Goal: Task Accomplishment & Management: Manage account settings

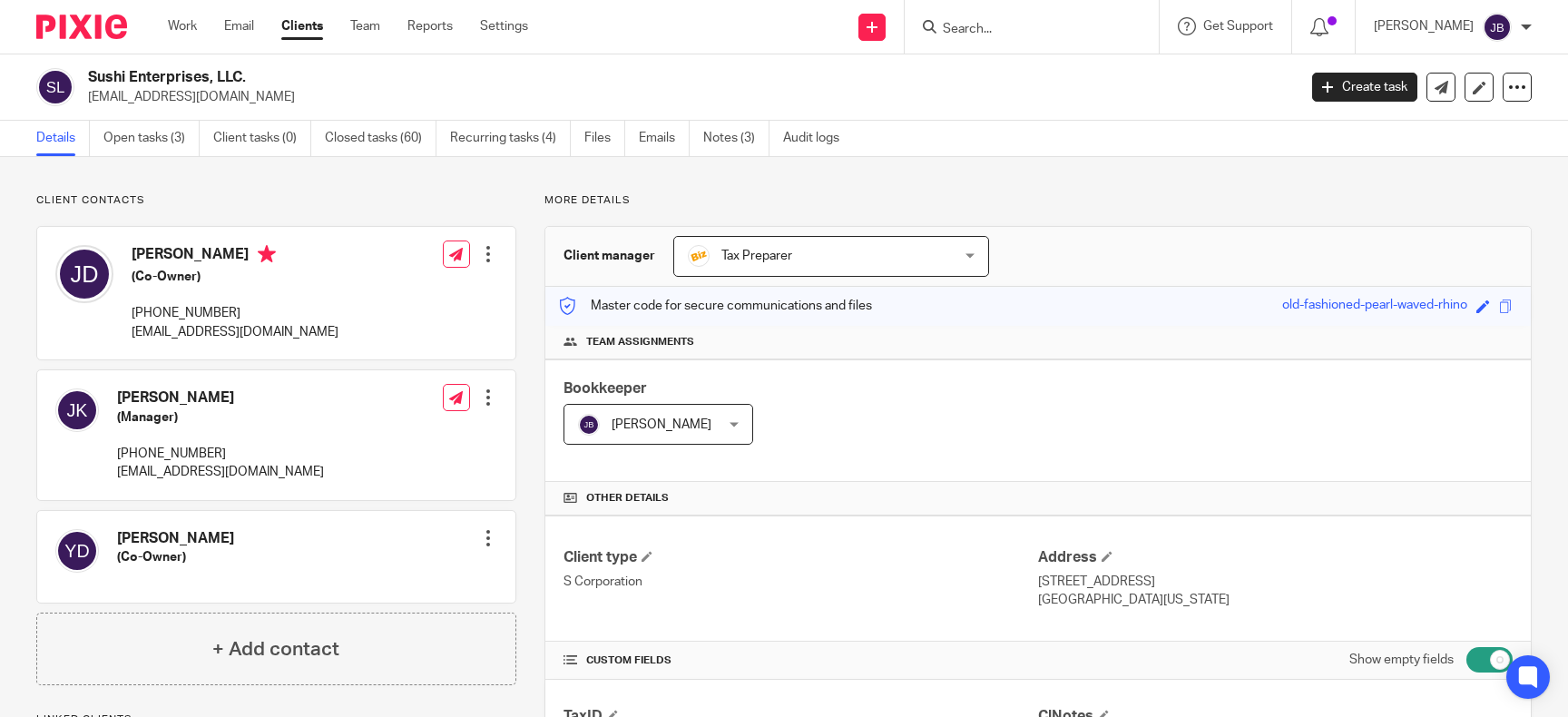
scroll to position [1750, 0]
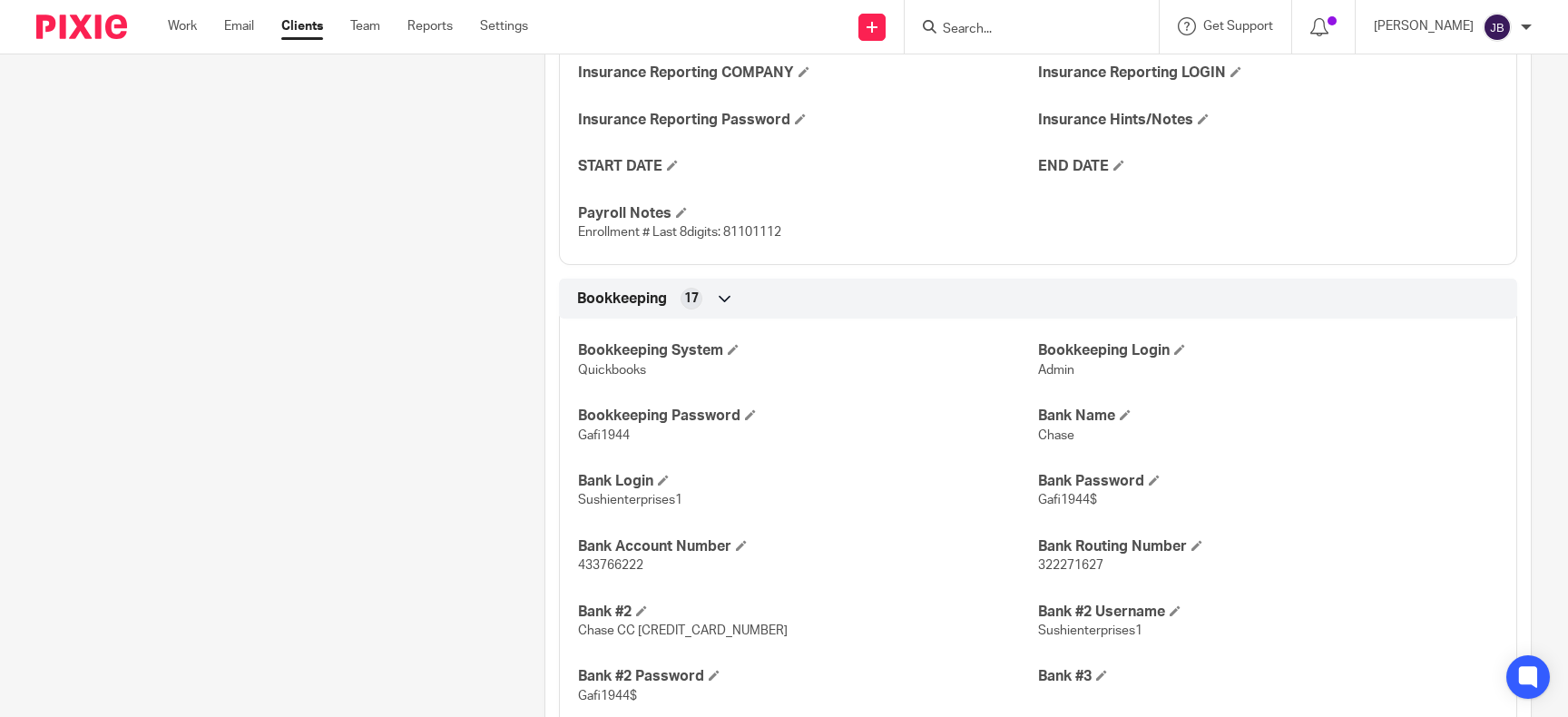
click at [991, 36] on input "Search" at bounding box center [1023, 30] width 163 height 17
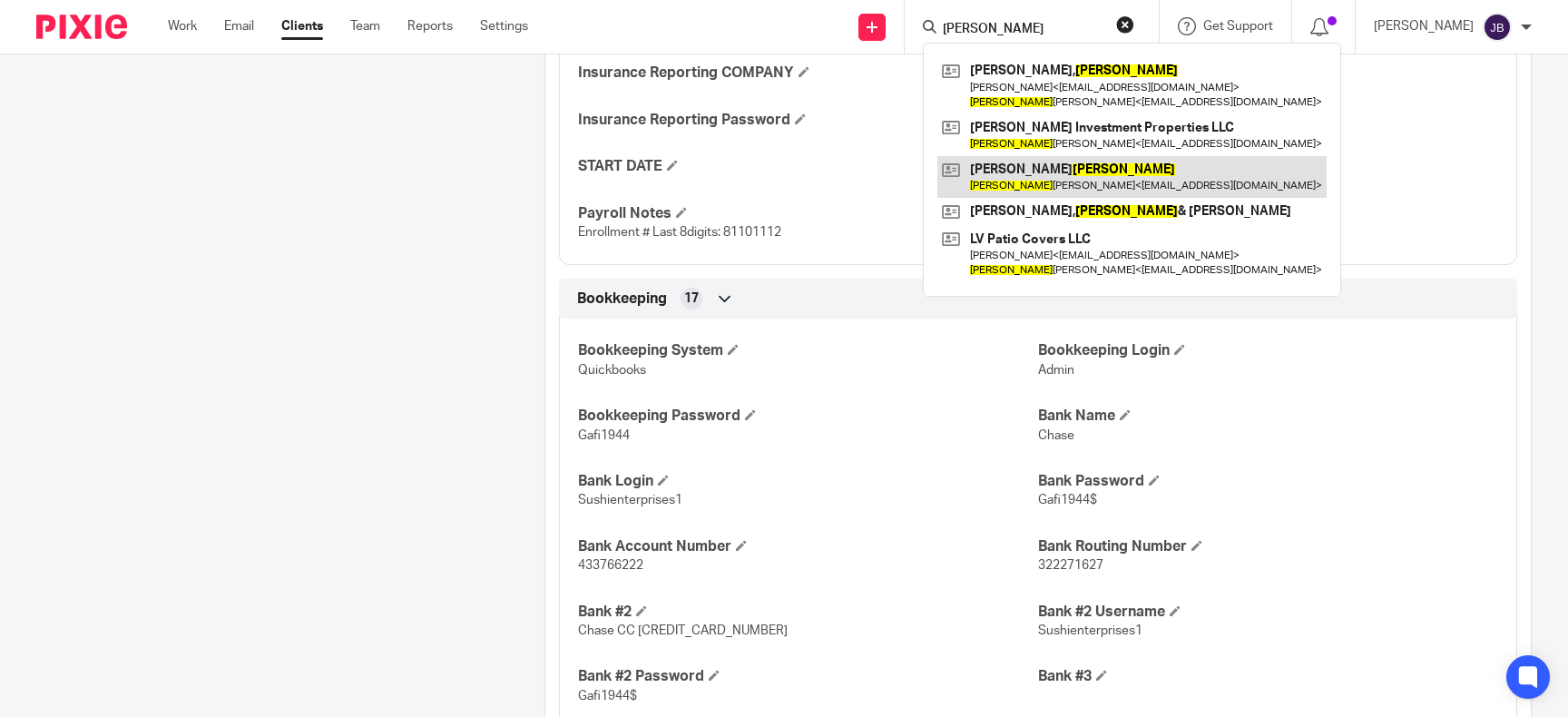
type input "marcos"
click at [1056, 175] on link at bounding box center [1132, 176] width 389 height 42
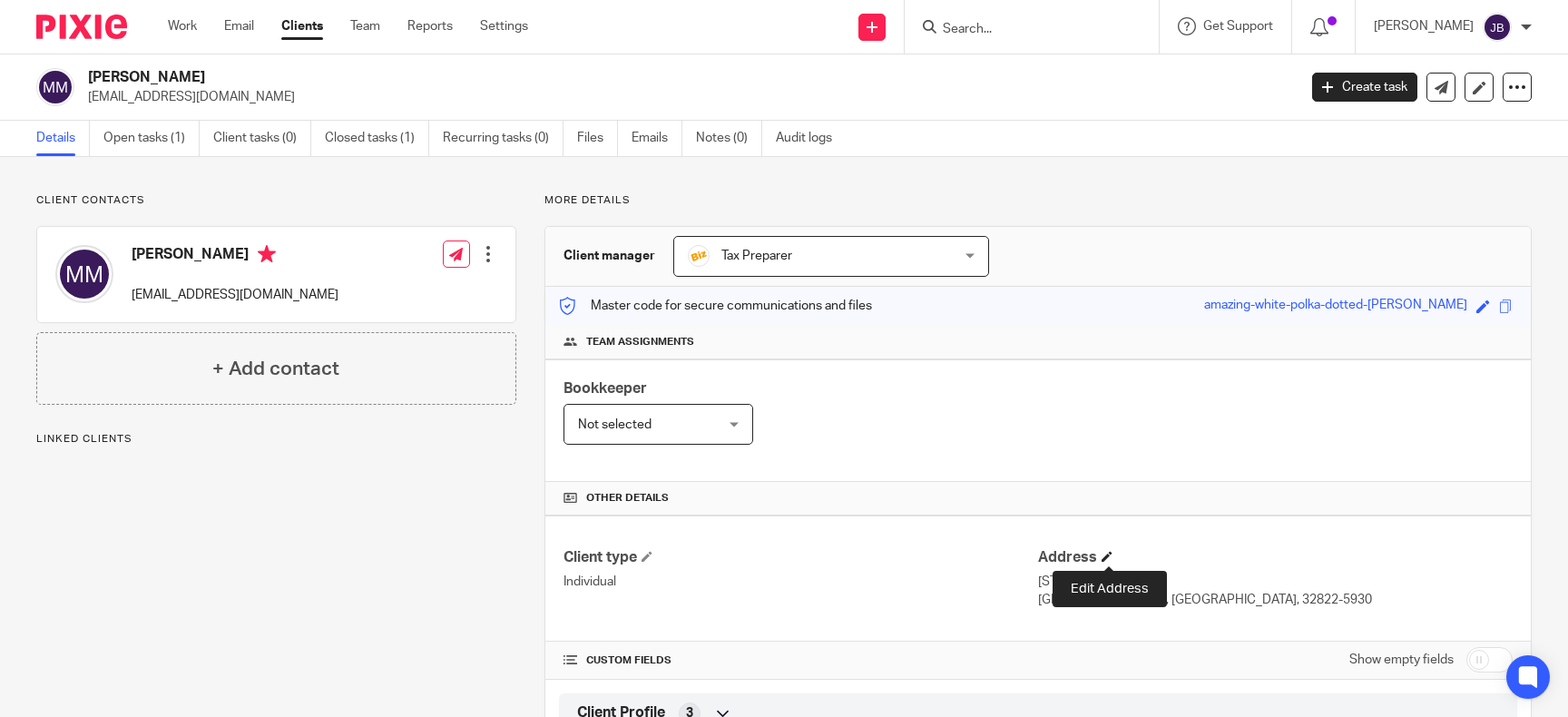
click at [1108, 553] on span at bounding box center [1108, 556] width 11 height 11
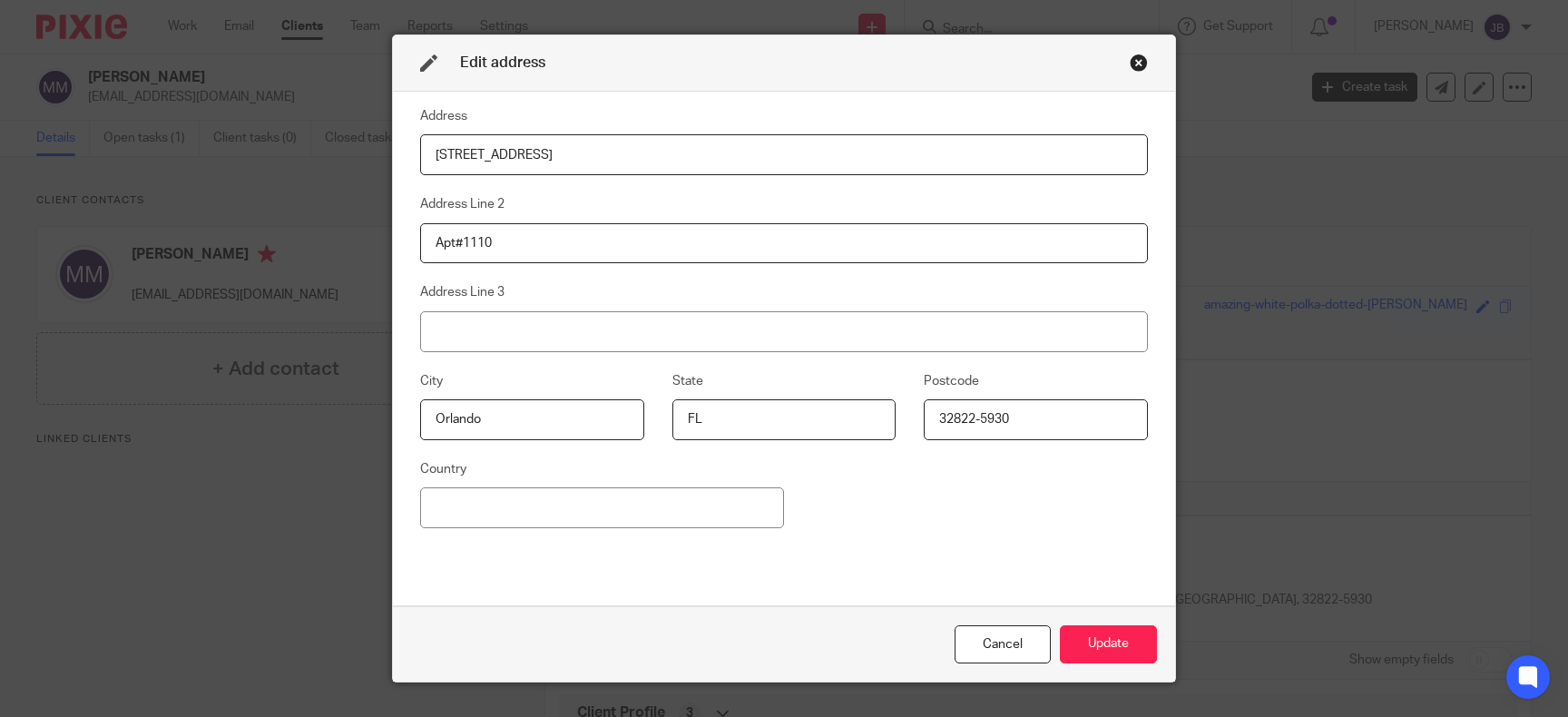
drag, startPoint x: 582, startPoint y: 154, endPoint x: 242, endPoint y: 136, distance: 340.5
click at [421, 136] on input "7555 Narcoossee Rd" at bounding box center [784, 155] width 728 height 41
type input "940 W Canton Ave"
type input "Apt A-104"
type input "Winter Park"
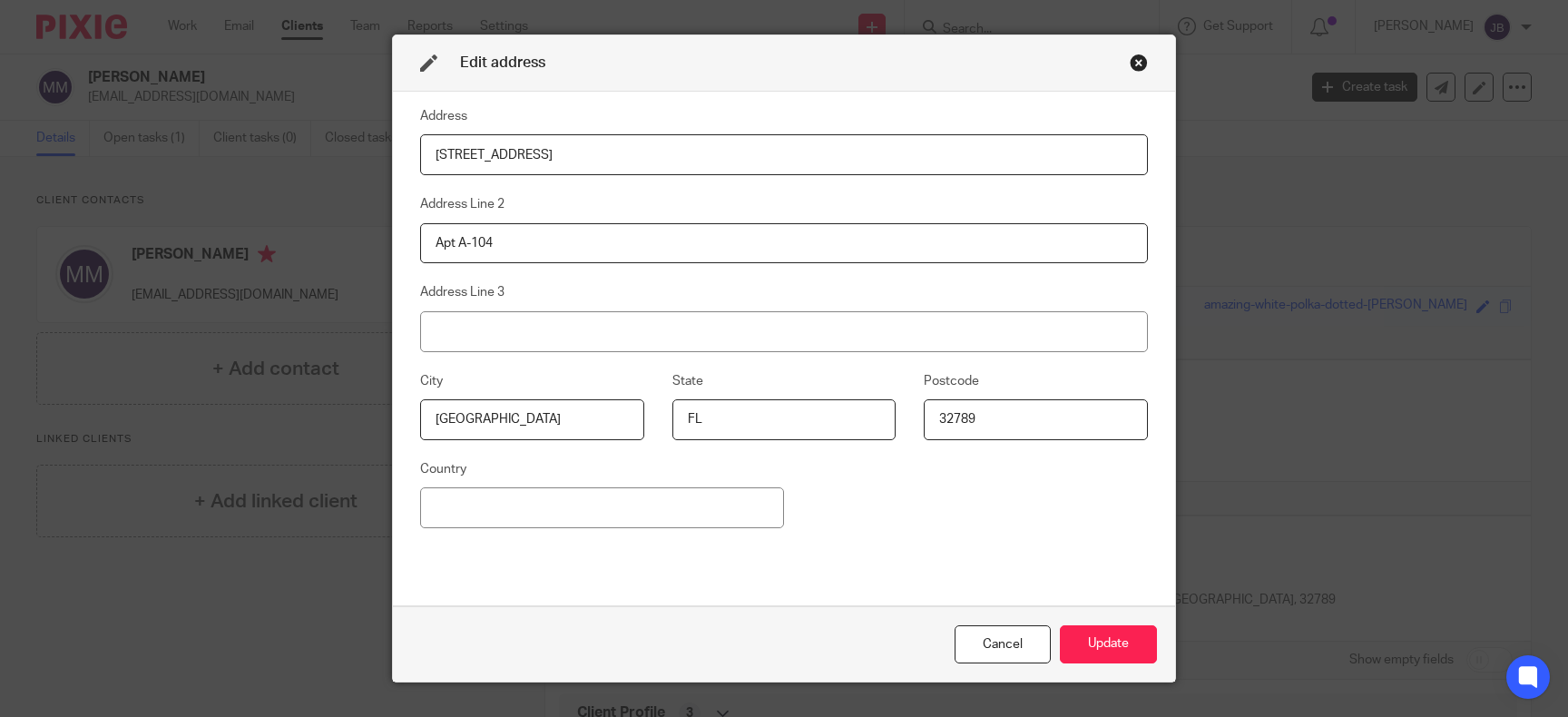
type input "32789"
click at [1132, 649] on button "Update" at bounding box center [1108, 645] width 97 height 39
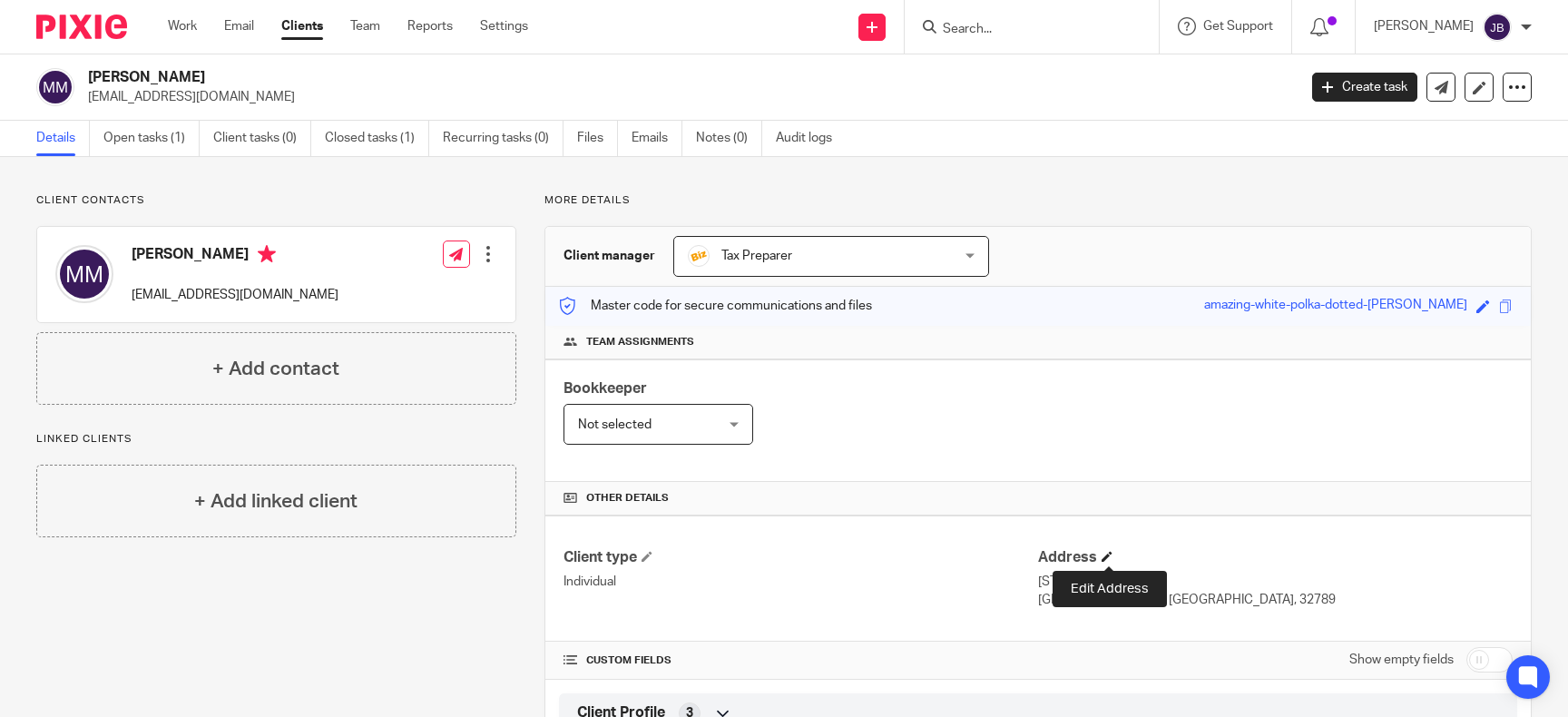
click at [1110, 556] on span at bounding box center [1108, 556] width 11 height 11
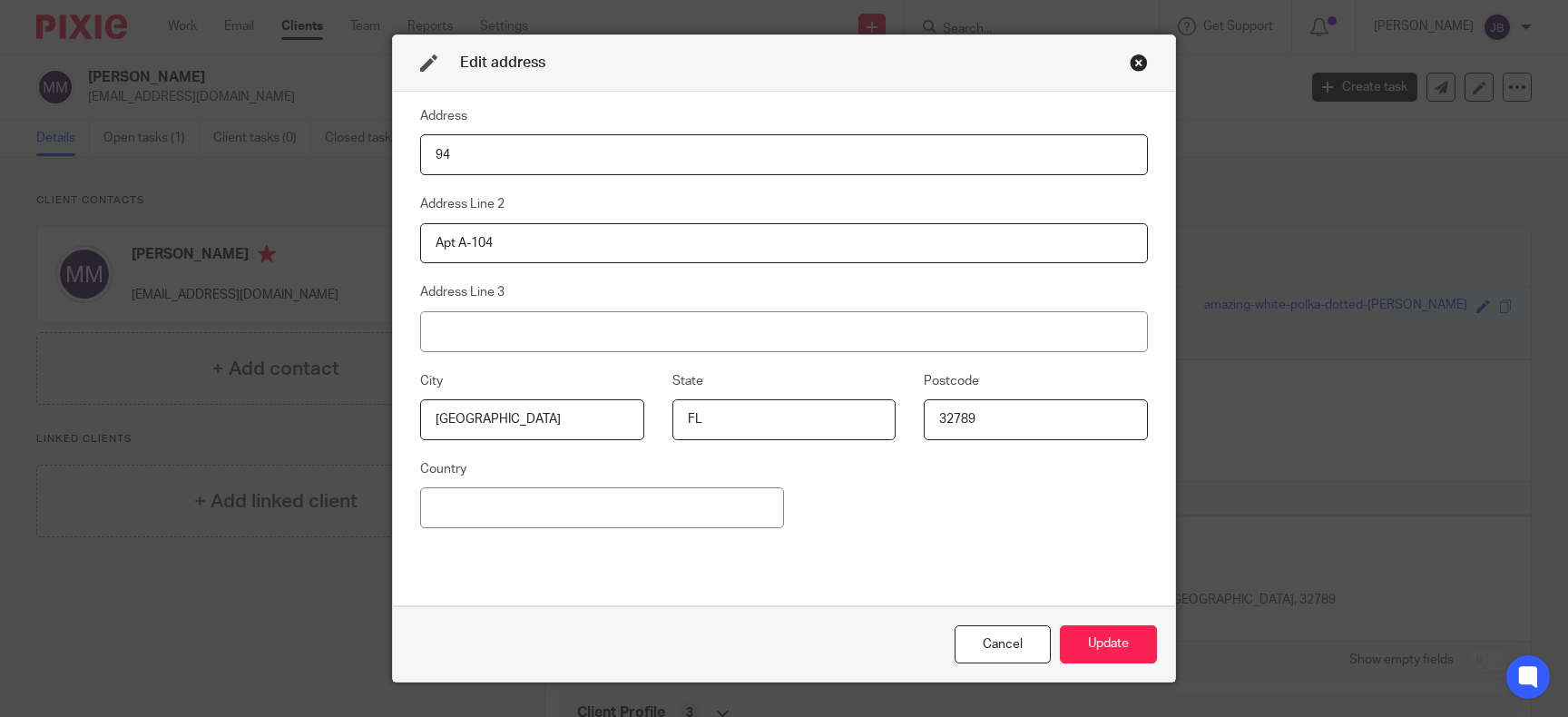
type input "9"
drag, startPoint x: 527, startPoint y: 244, endPoint x: 359, endPoint y: 244, distance: 168.0
click at [421, 244] on input "Apt A-104" at bounding box center [784, 243] width 728 height 41
drag, startPoint x: 549, startPoint y: 419, endPoint x: 354, endPoint y: 414, distance: 195.1
click at [421, 414] on input "Winter Park" at bounding box center [532, 420] width 224 height 41
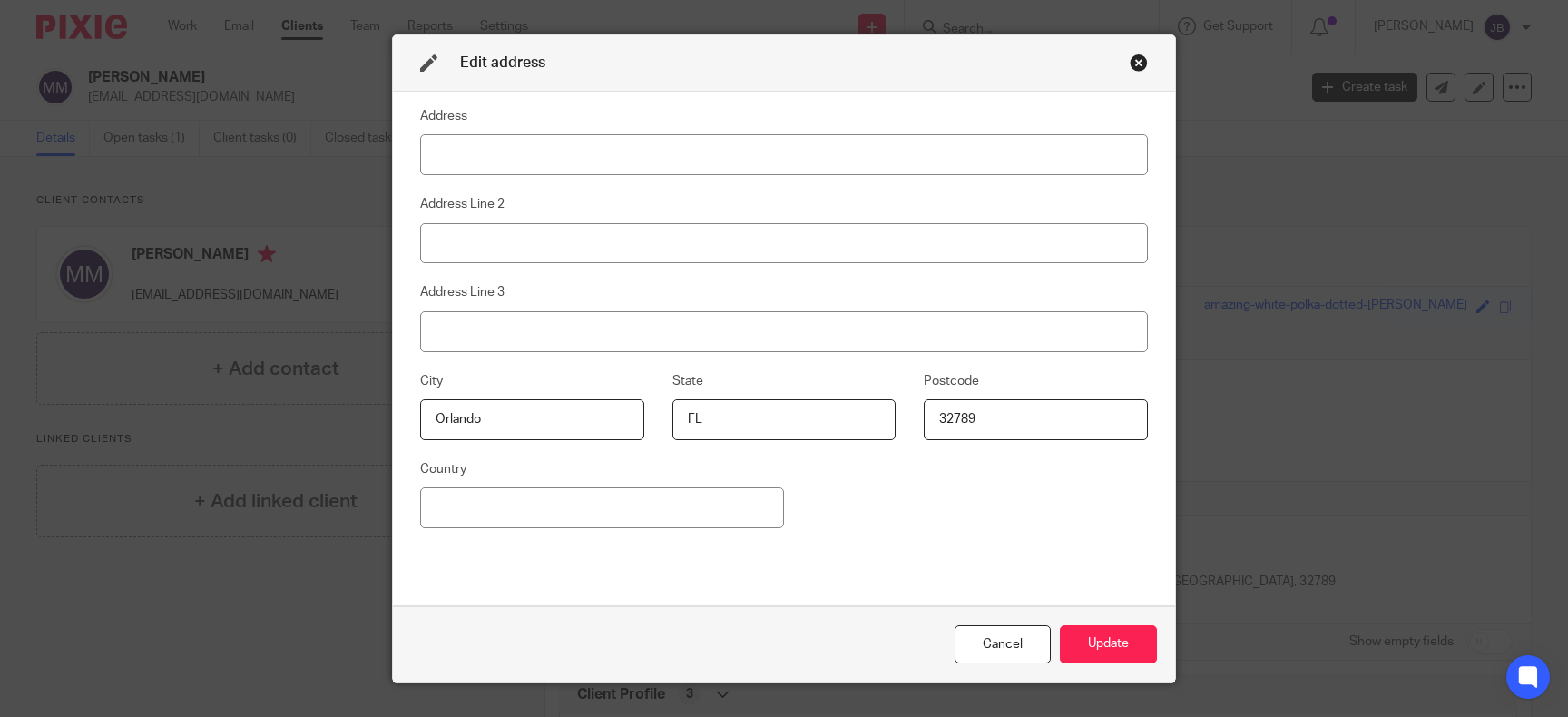
type input "Orlando"
click at [1118, 647] on button "Update" at bounding box center [1108, 645] width 97 height 39
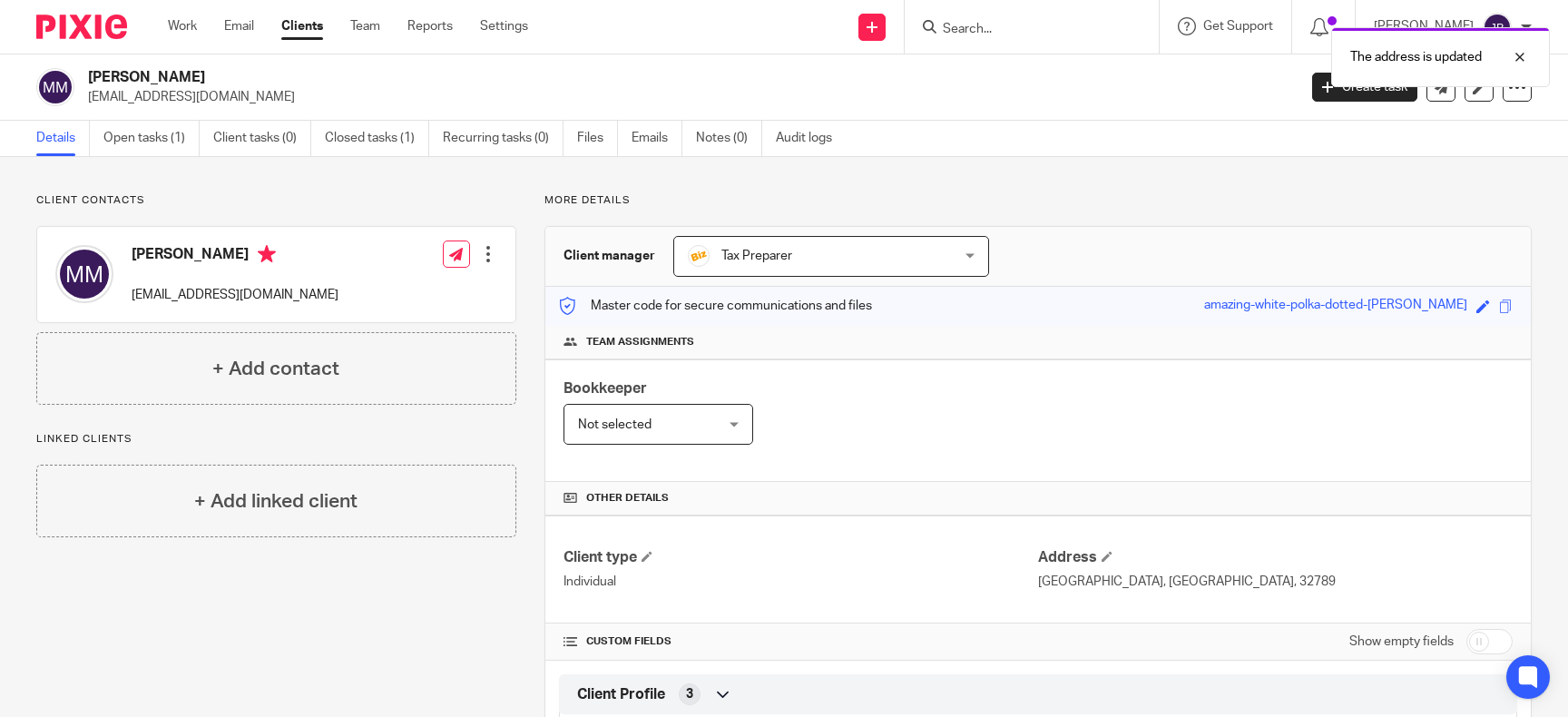
click at [991, 35] on div "The address is updated" at bounding box center [1167, 53] width 766 height 69
click at [990, 21] on div "The address is updated" at bounding box center [1167, 53] width 766 height 69
click at [1012, 34] on div "The address is updated" at bounding box center [1167, 53] width 766 height 69
click at [1073, 26] on div "The address is updated" at bounding box center [1167, 53] width 766 height 69
click at [1071, 33] on input "Search" at bounding box center [1023, 30] width 163 height 17
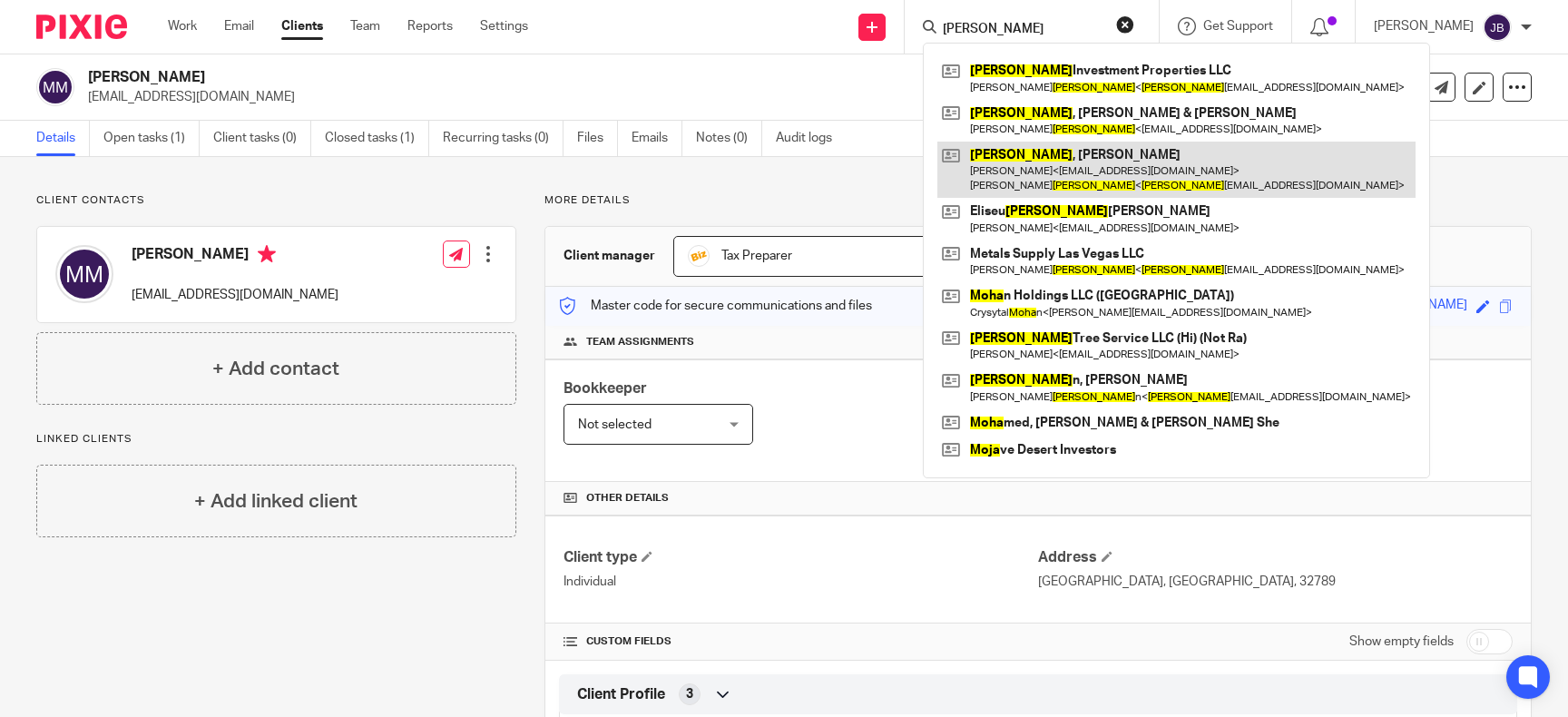
type input "moya"
click at [1082, 168] on link at bounding box center [1176, 170] width 478 height 57
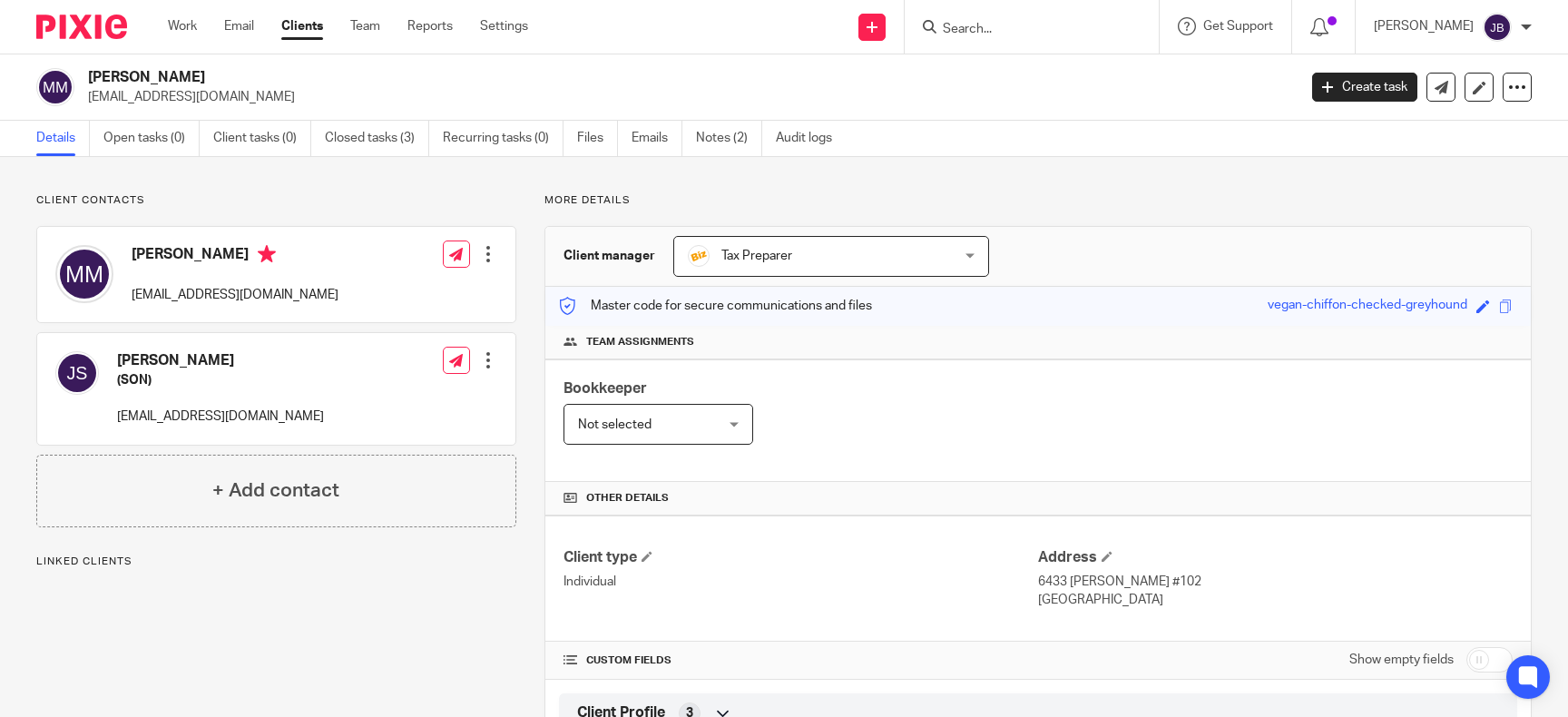
click at [1226, 452] on div "Bookkeeper Not selected Not selected Not selected Bill Stocker Billing Invoices…" at bounding box center [1039, 421] width 986 height 123
click at [1109, 554] on span at bounding box center [1108, 556] width 11 height 11
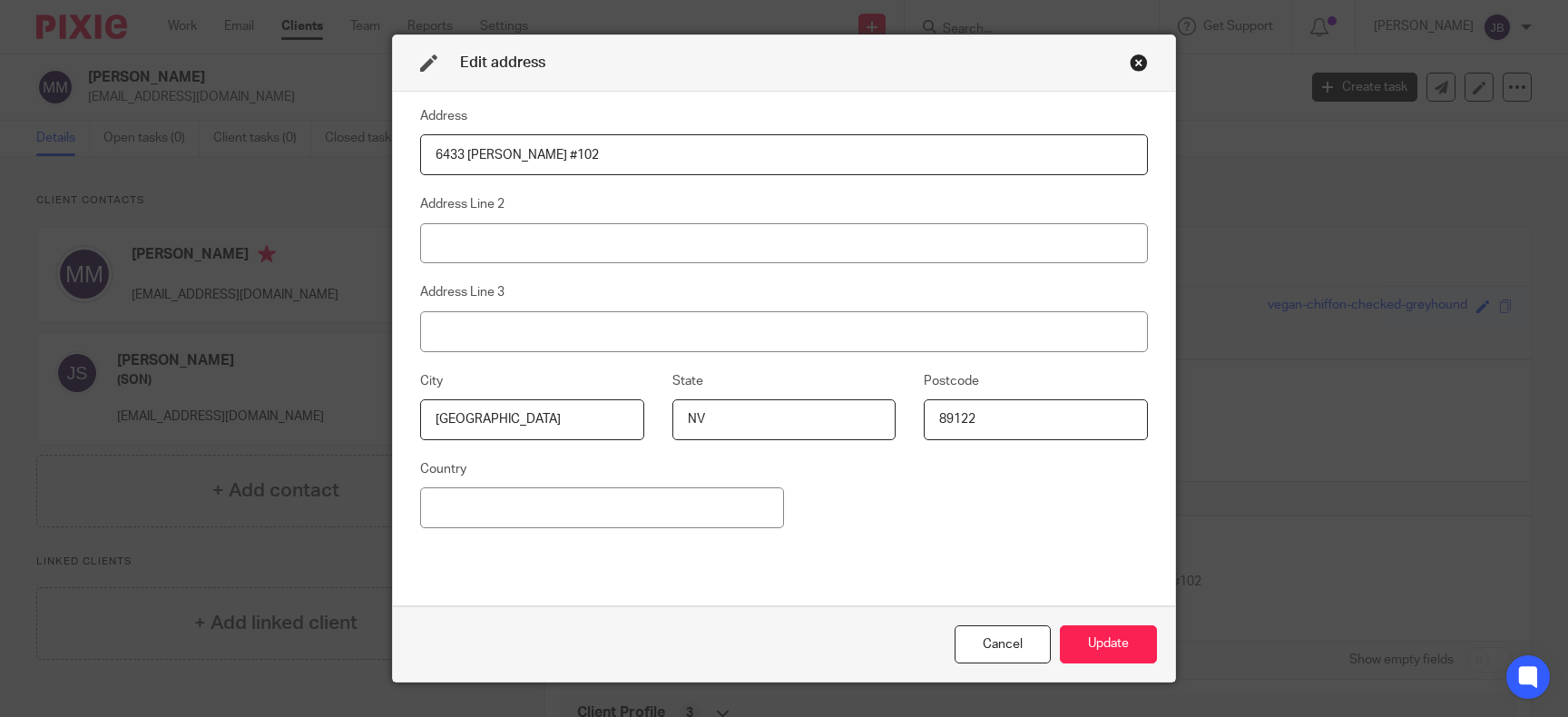
drag, startPoint x: 589, startPoint y: 160, endPoint x: 149, endPoint y: 150, distance: 440.1
click at [421, 150] on input "6433 Buck Jones #102" at bounding box center [784, 155] width 728 height 41
type input "[STREET_ADDRESS]"
type input "[GEOGRAPHIC_DATA]"
type input "FL"
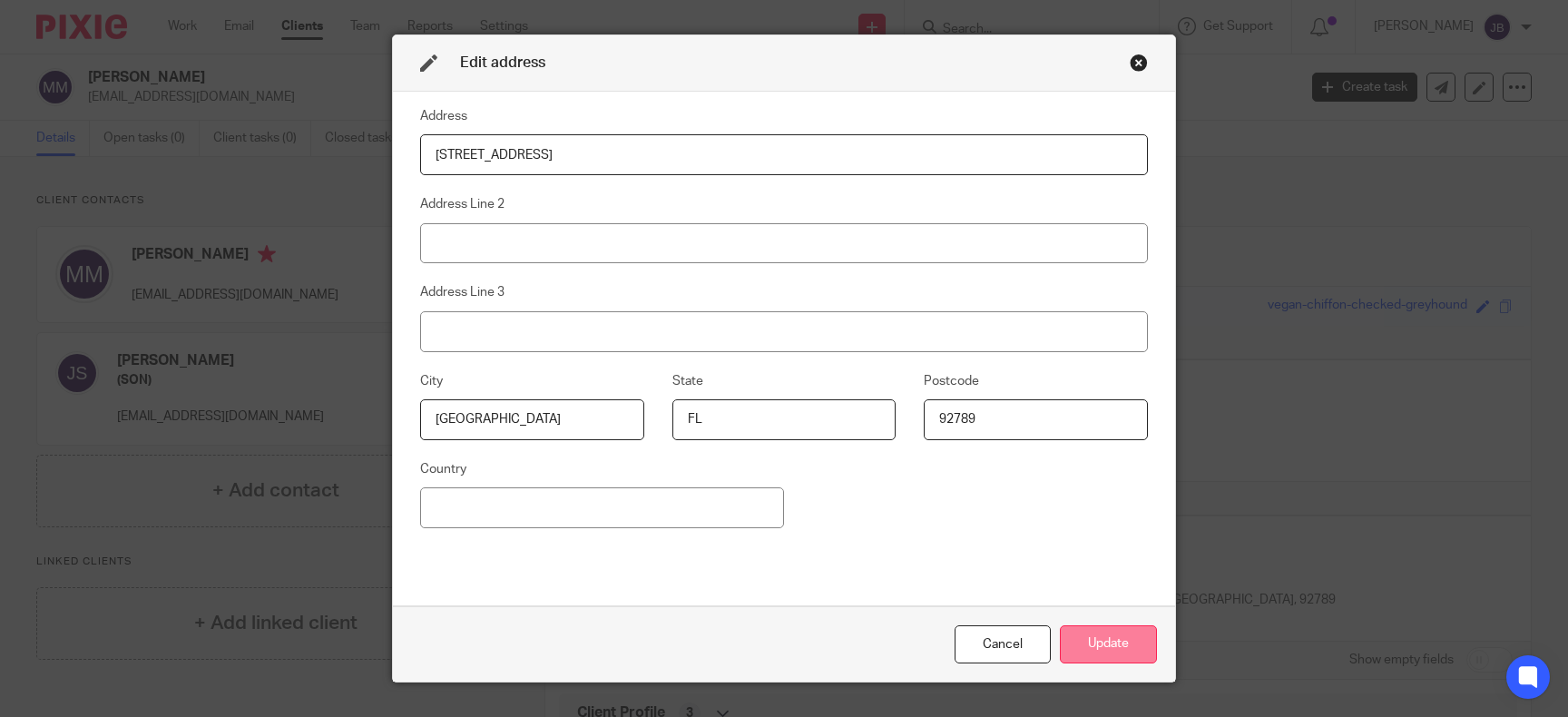
type input "92789"
click at [1092, 657] on button "Update" at bounding box center [1108, 645] width 97 height 39
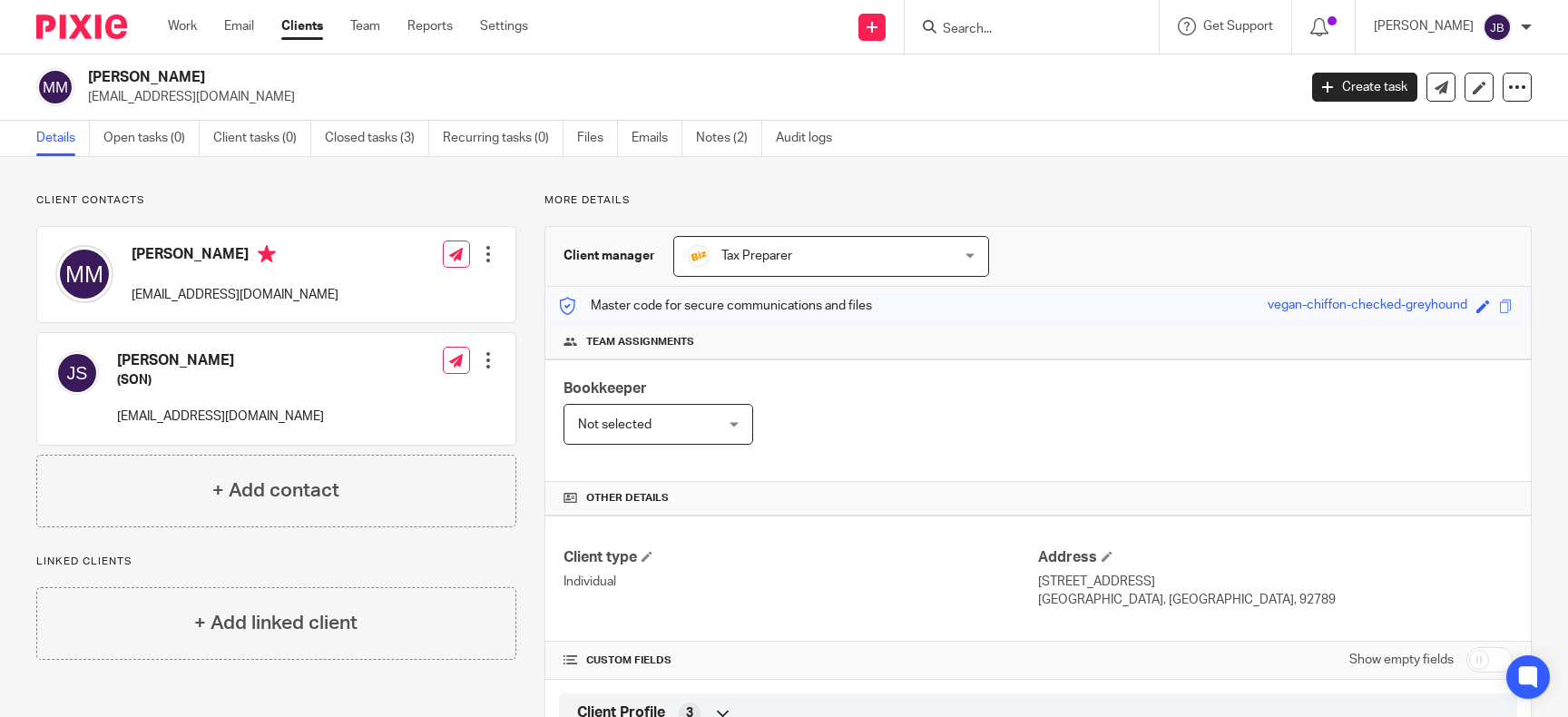
click at [1000, 33] on input "Search" at bounding box center [1023, 30] width 163 height 17
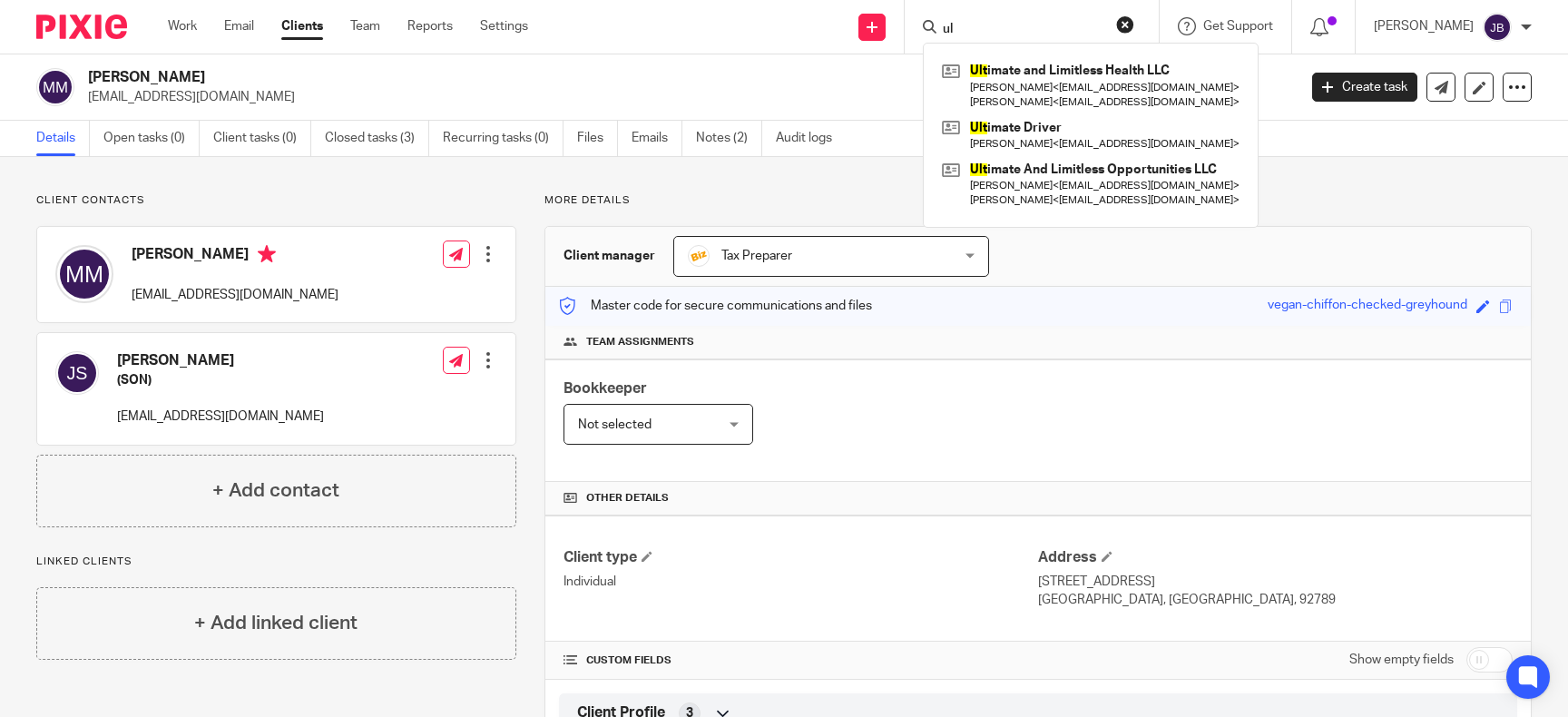
type input "u"
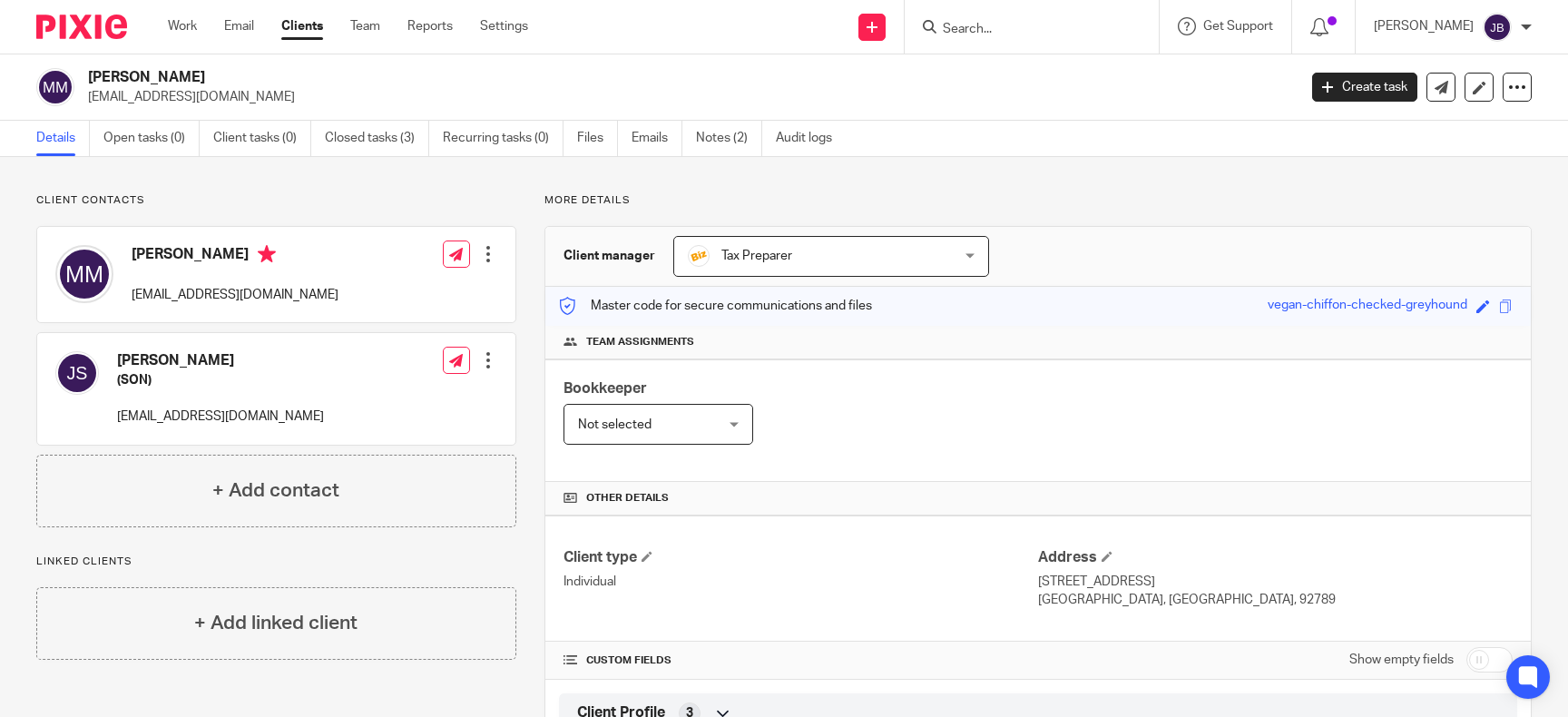
click at [1082, 29] on input "Search" at bounding box center [1023, 30] width 163 height 17
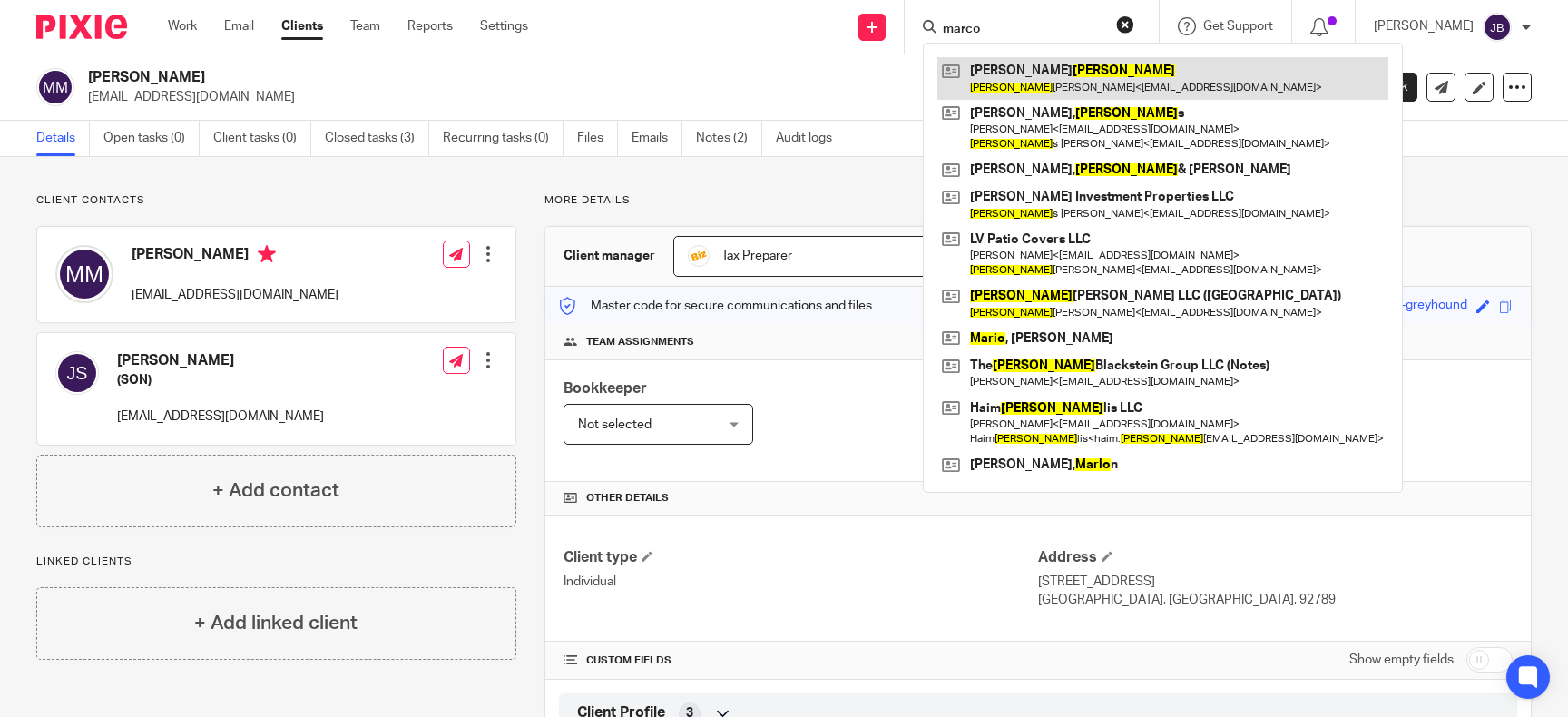
type input "marco"
click at [1094, 94] on link at bounding box center [1163, 78] width 451 height 42
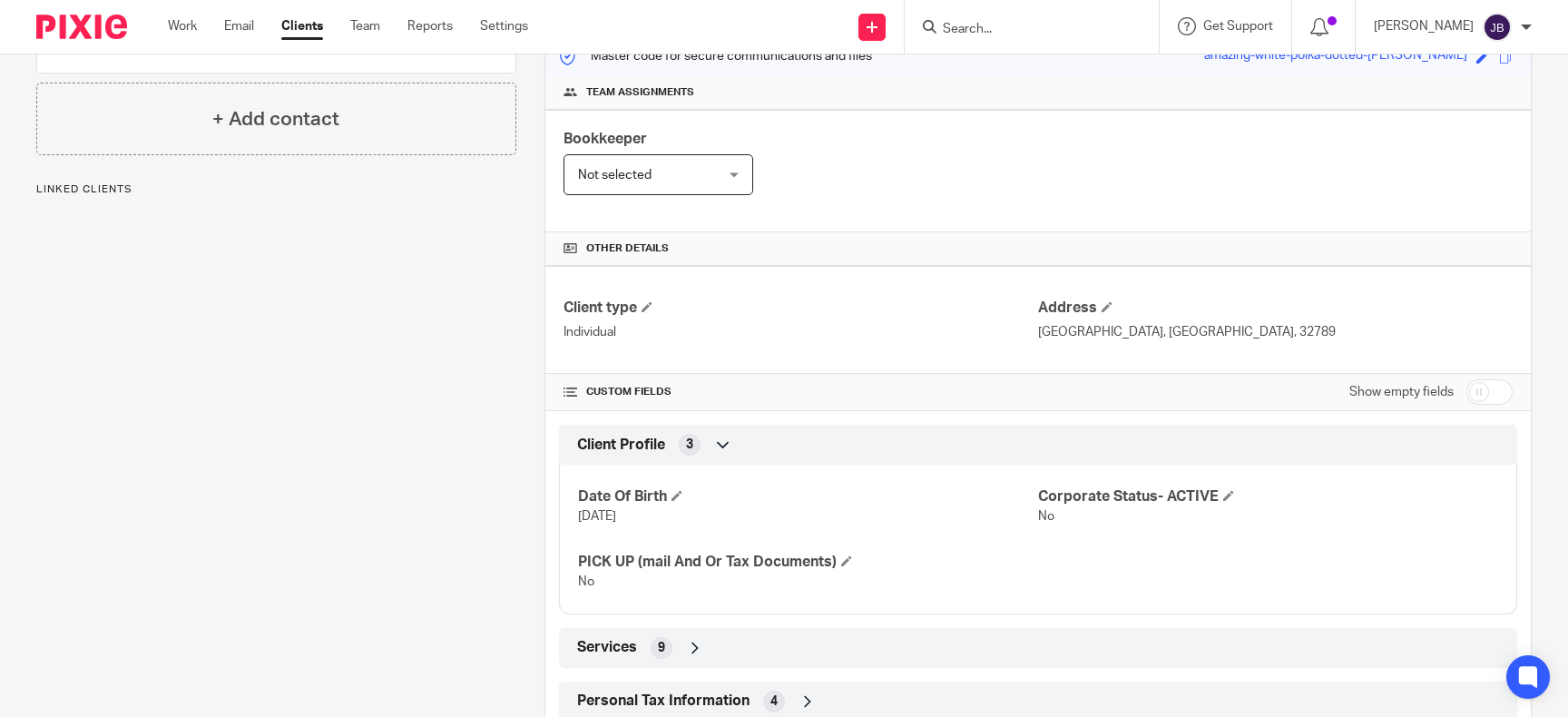
scroll to position [357, 0]
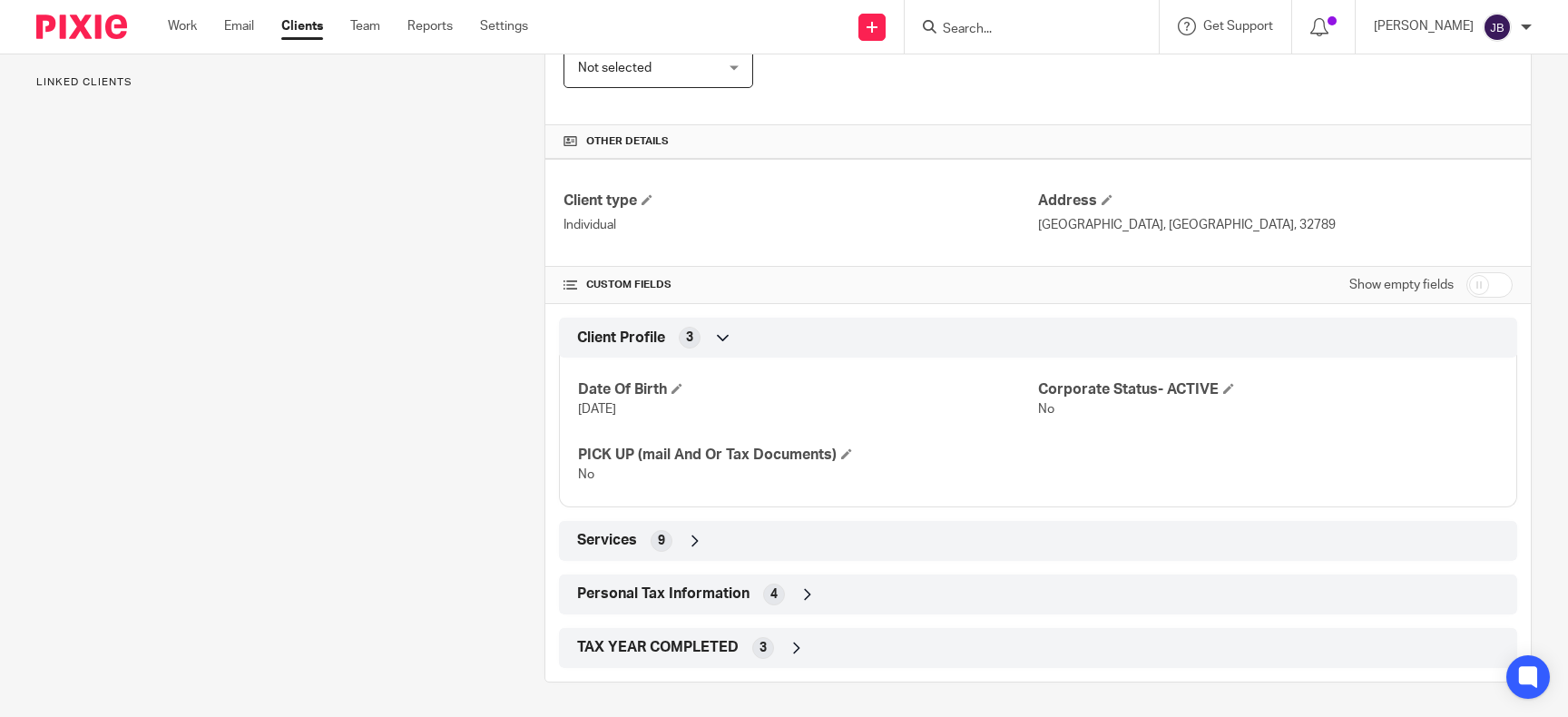
click at [1102, 573] on div "Client type Individual Address Orlando, FL, 32789 CUSTOM FIELDS Show empty fiel…" at bounding box center [1039, 413] width 986 height 509
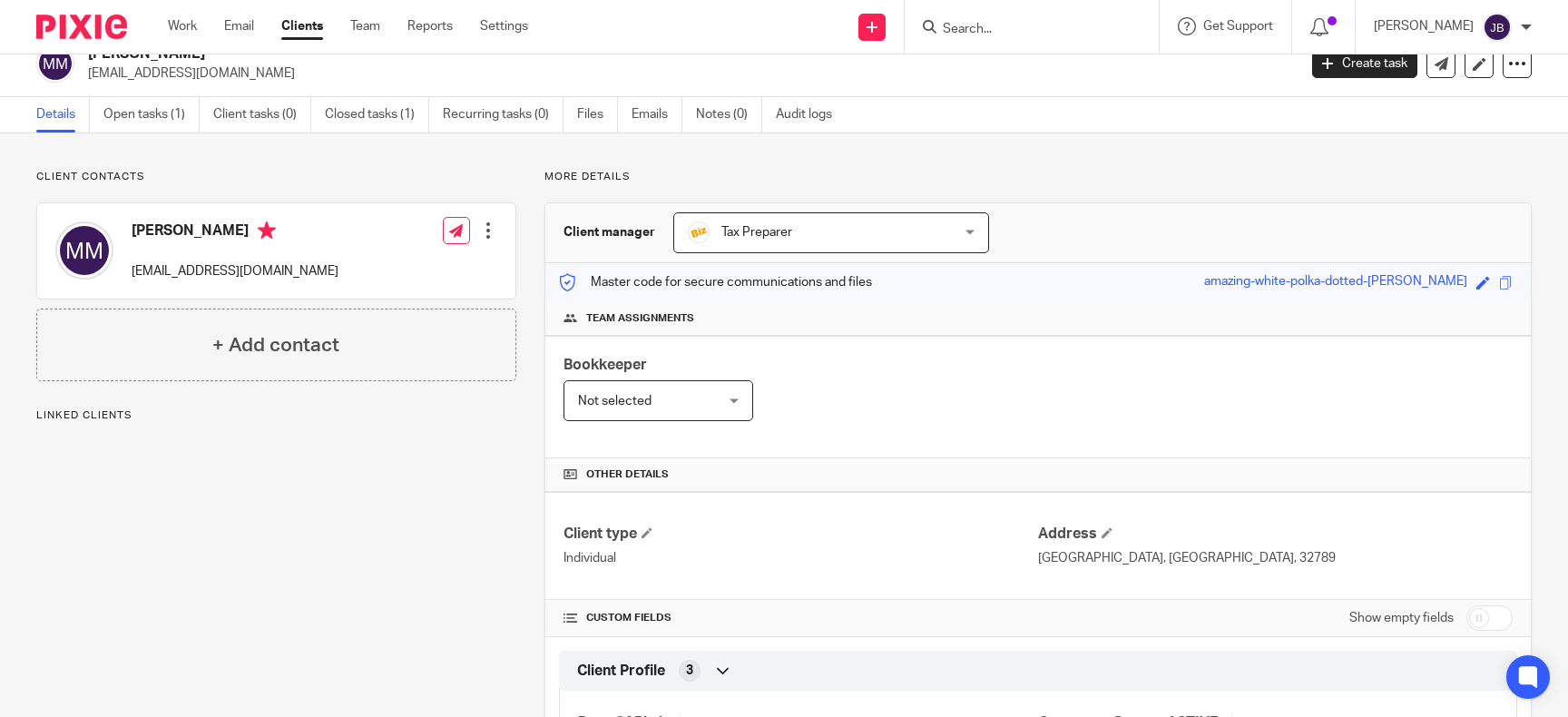
scroll to position [0, 0]
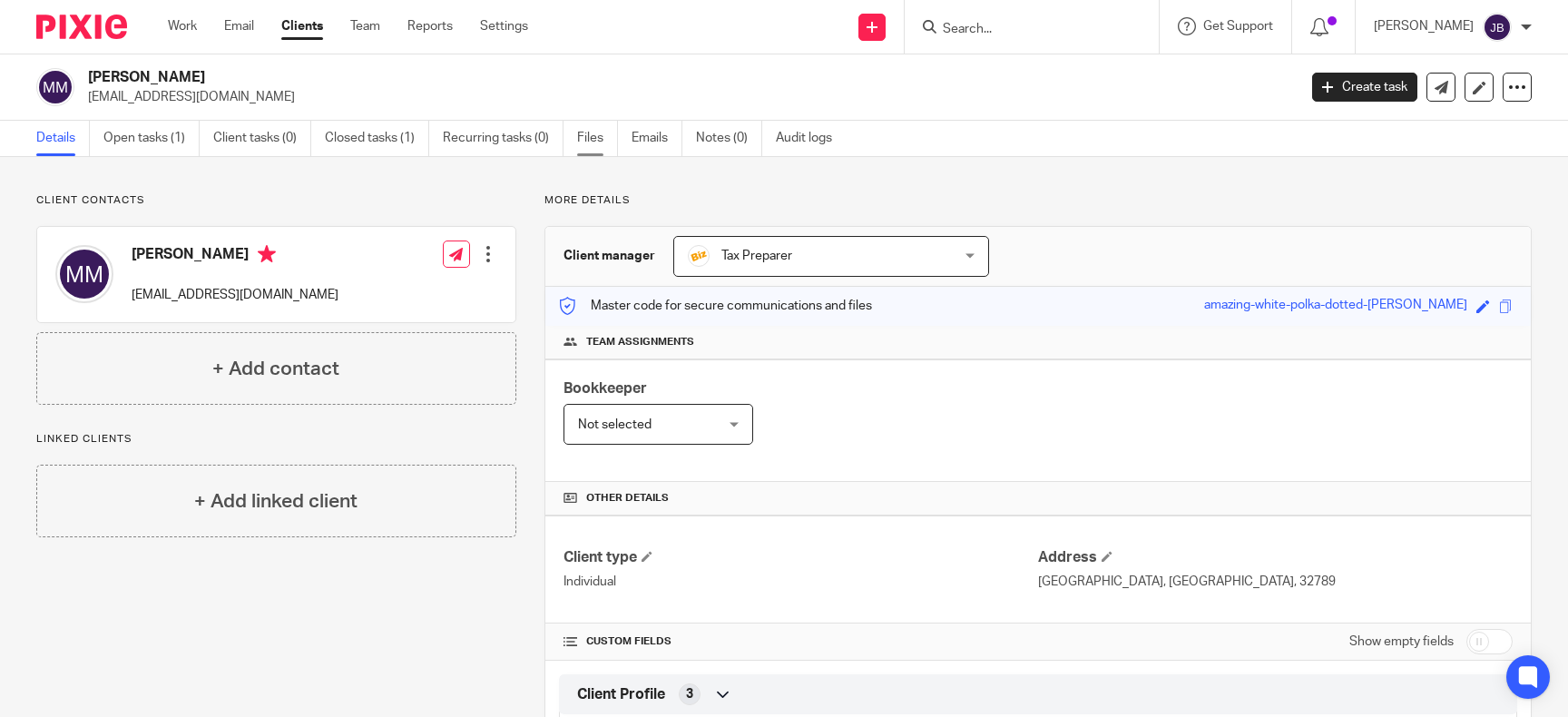
click at [584, 135] on link "Files" at bounding box center [598, 138] width 41 height 35
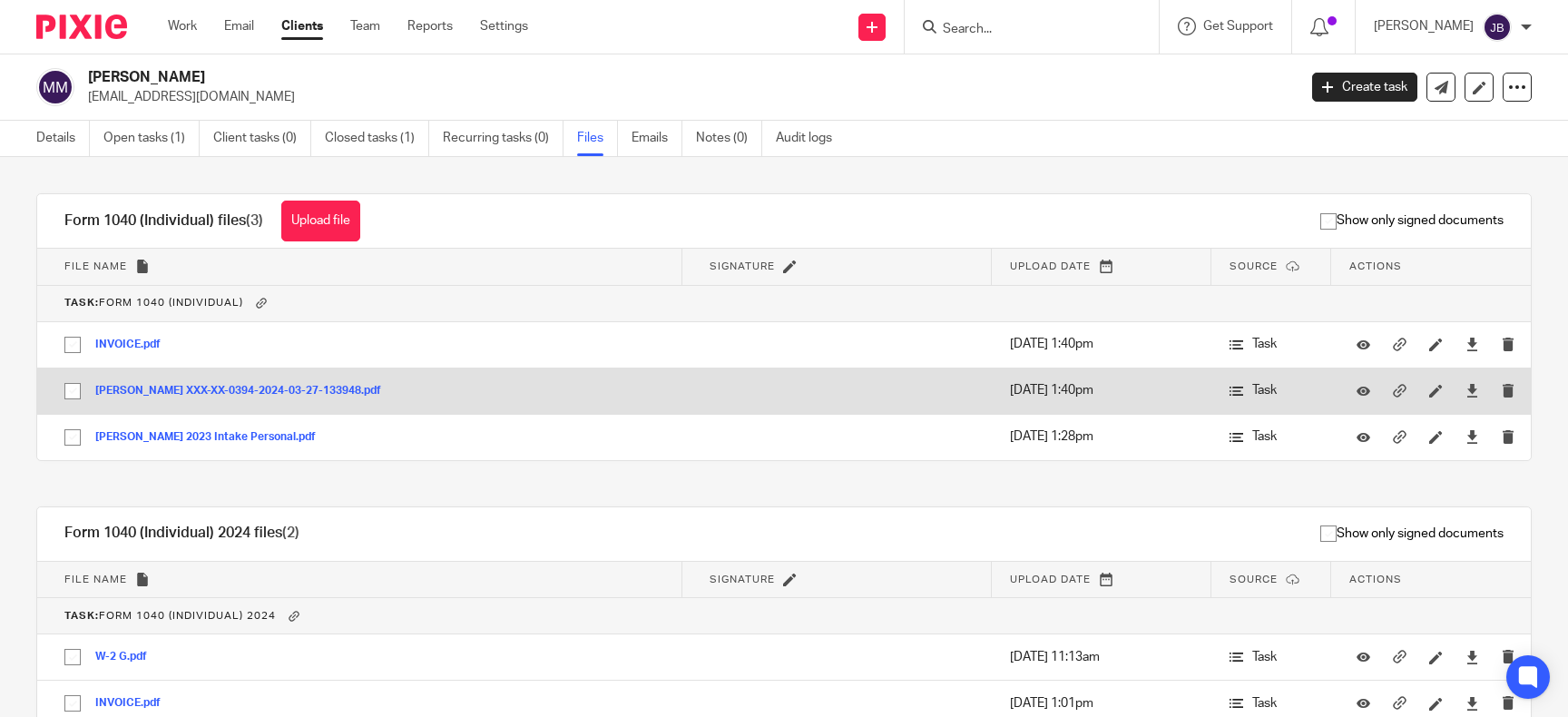
click at [181, 385] on button "[PERSON_NAME] XXX-XX-0394-2024-03-27-133948.pdf" at bounding box center [245, 391] width 300 height 13
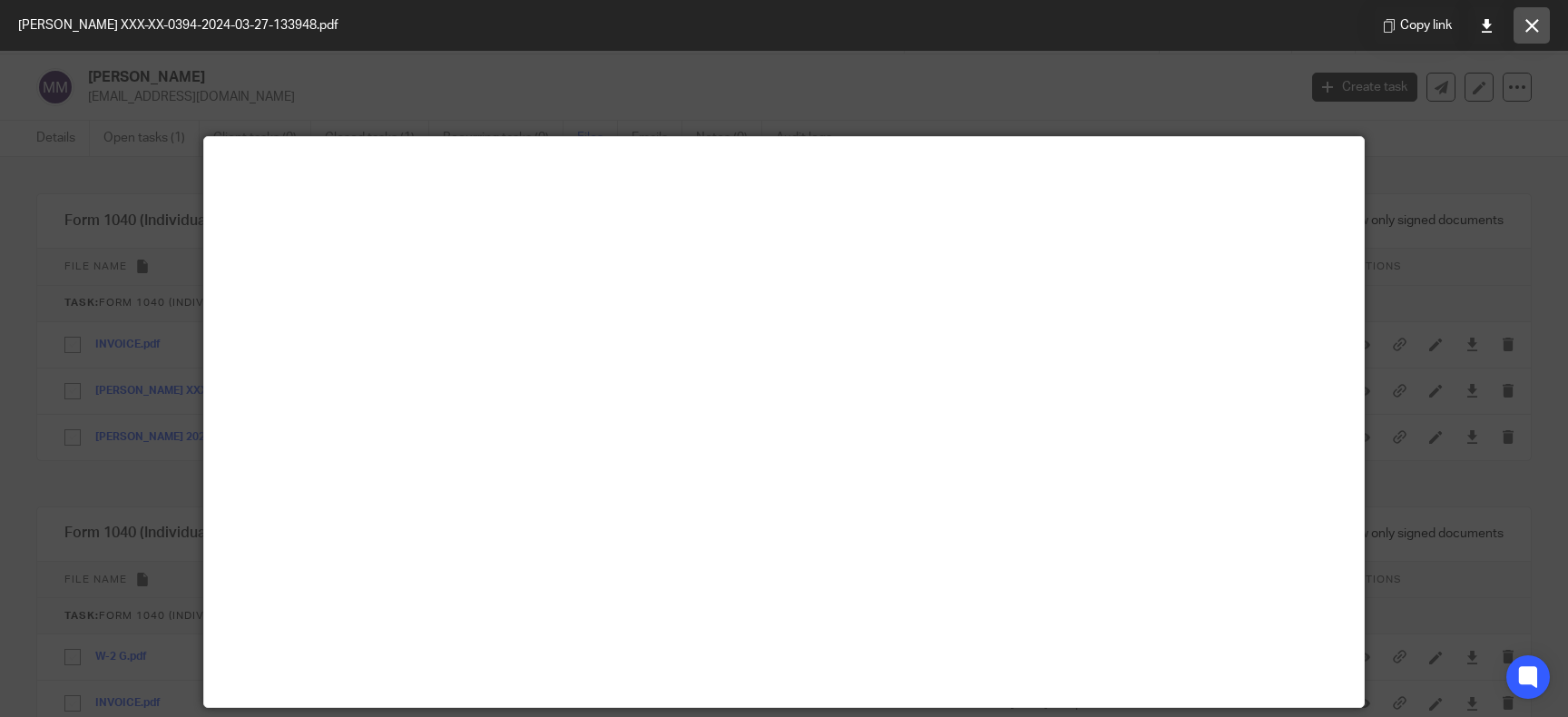
click at [1540, 20] on button at bounding box center [1532, 25] width 36 height 36
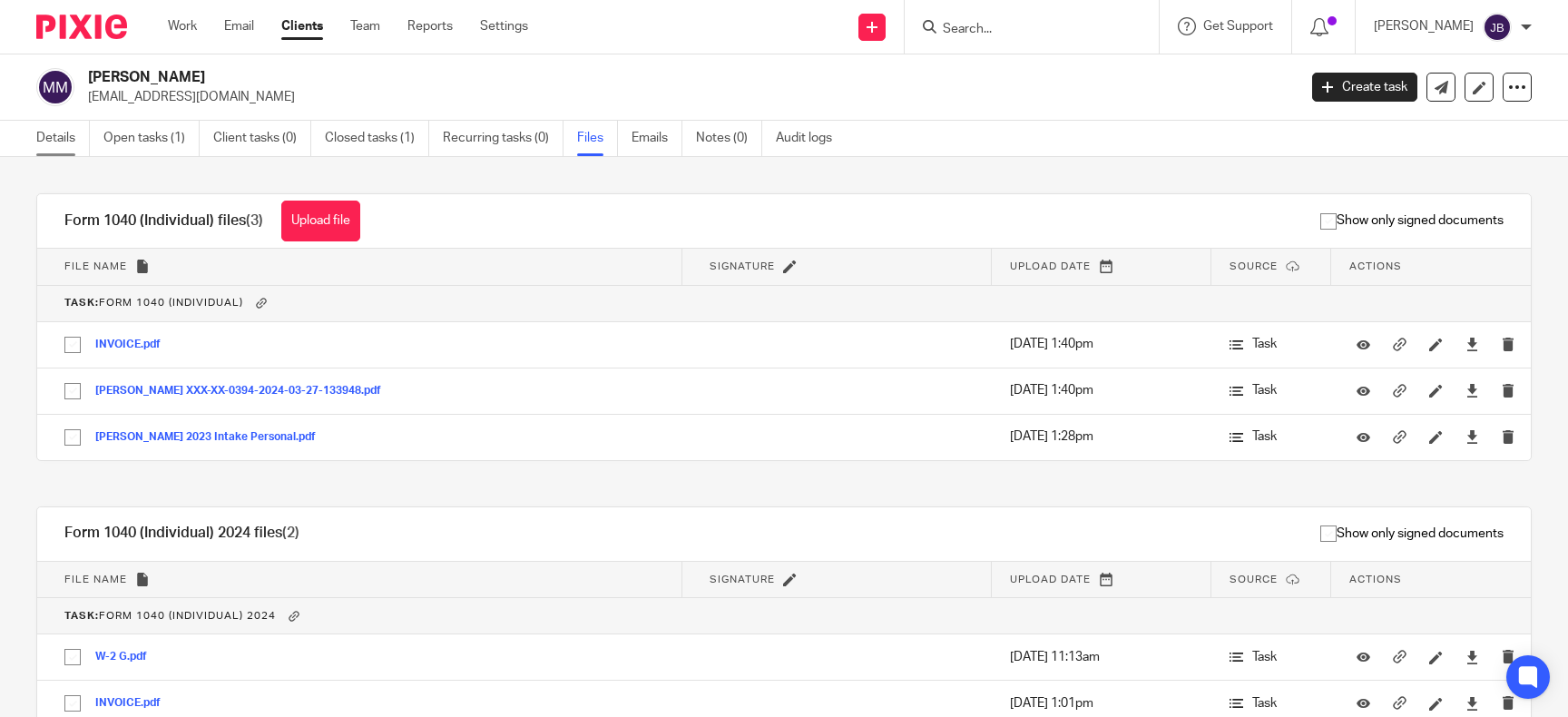
click at [56, 139] on link "Details" at bounding box center [63, 138] width 54 height 35
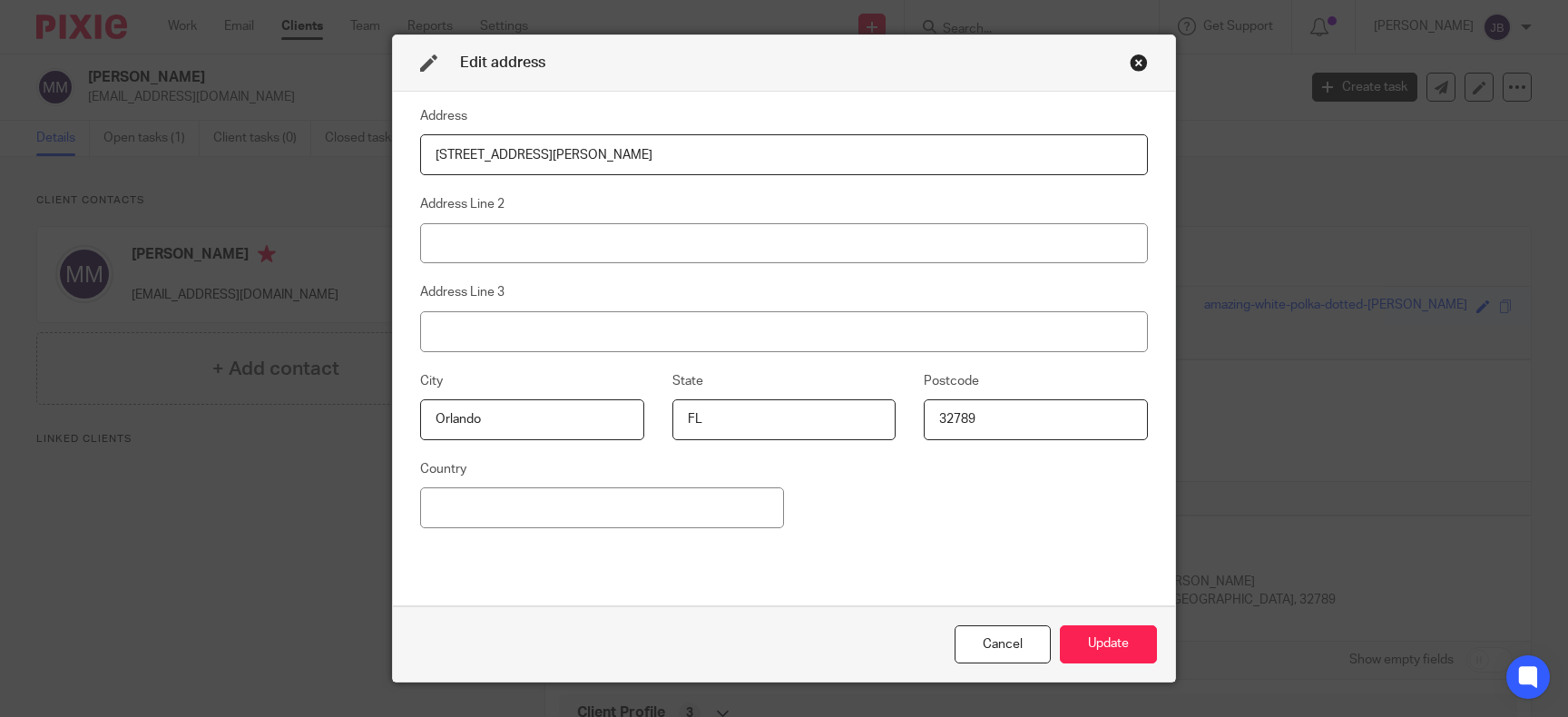
type input "[STREET_ADDRESS][PERSON_NAME]"
type input "L"
type input "Las Vegas"
type input "NV"
type input "89101"
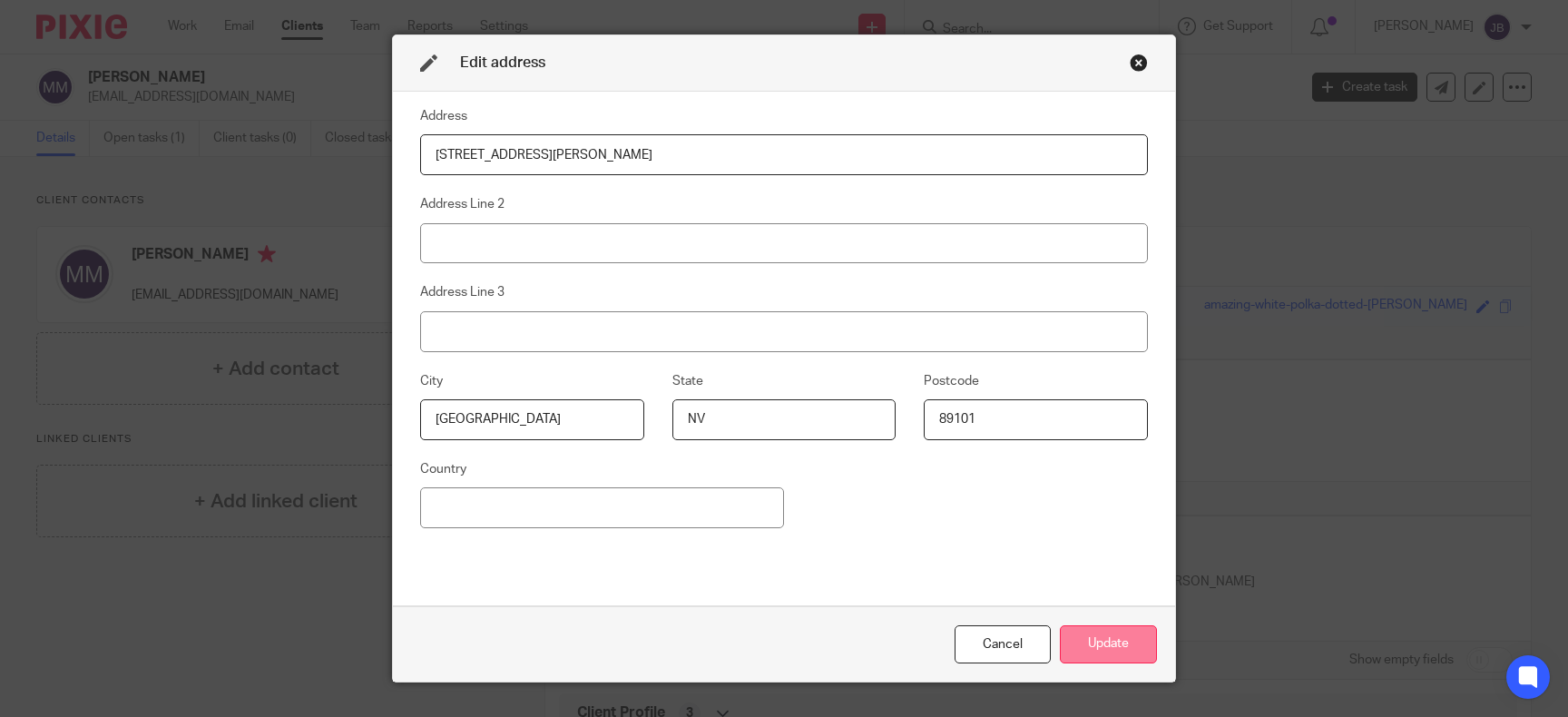
click at [1099, 645] on button "Update" at bounding box center [1108, 645] width 97 height 39
